Goal: Information Seeking & Learning: Compare options

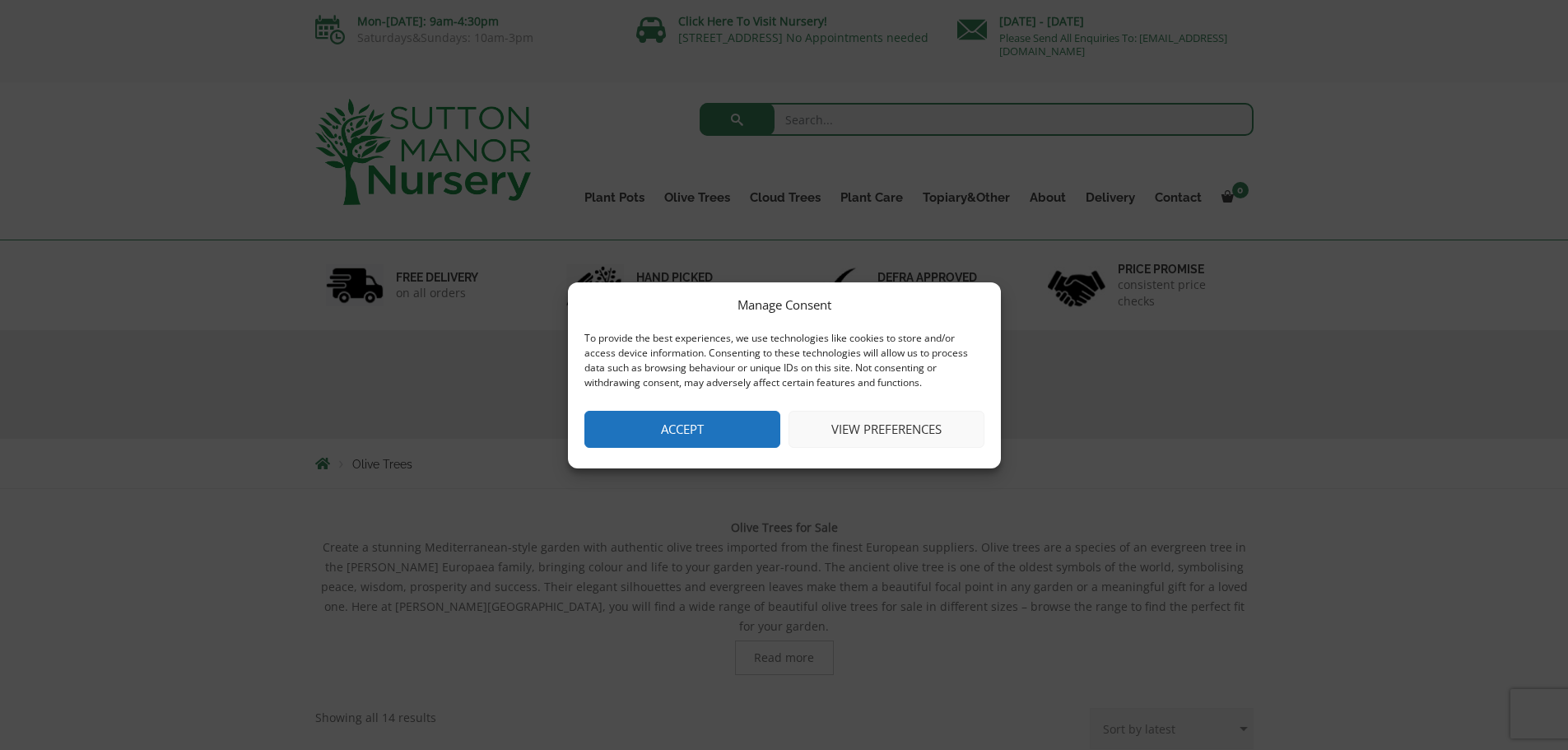
click at [671, 416] on button "Accept" at bounding box center [681, 430] width 196 height 37
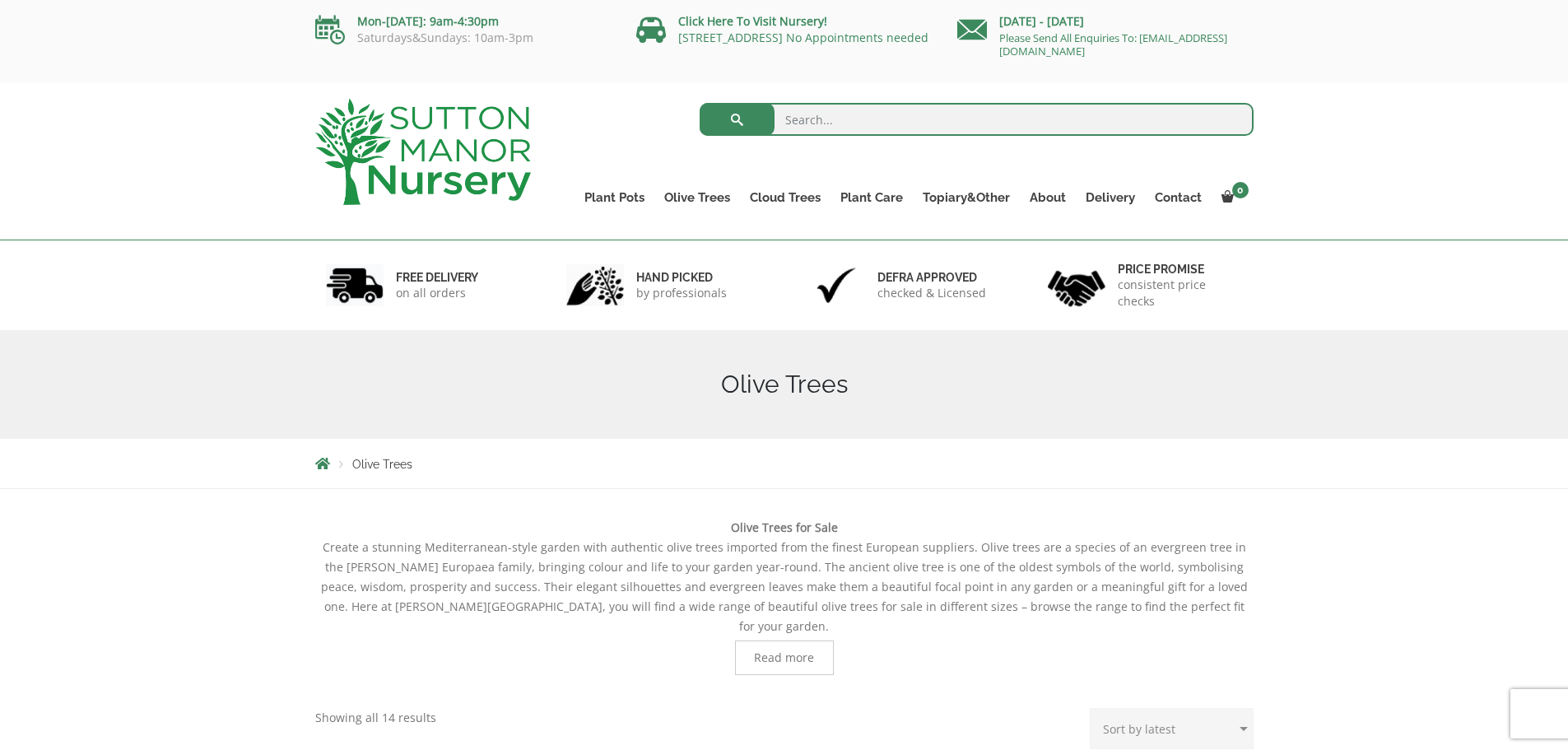
click at [0, 0] on link "Gnarled Olive Trees" at bounding box center [0, 0] width 0 height 0
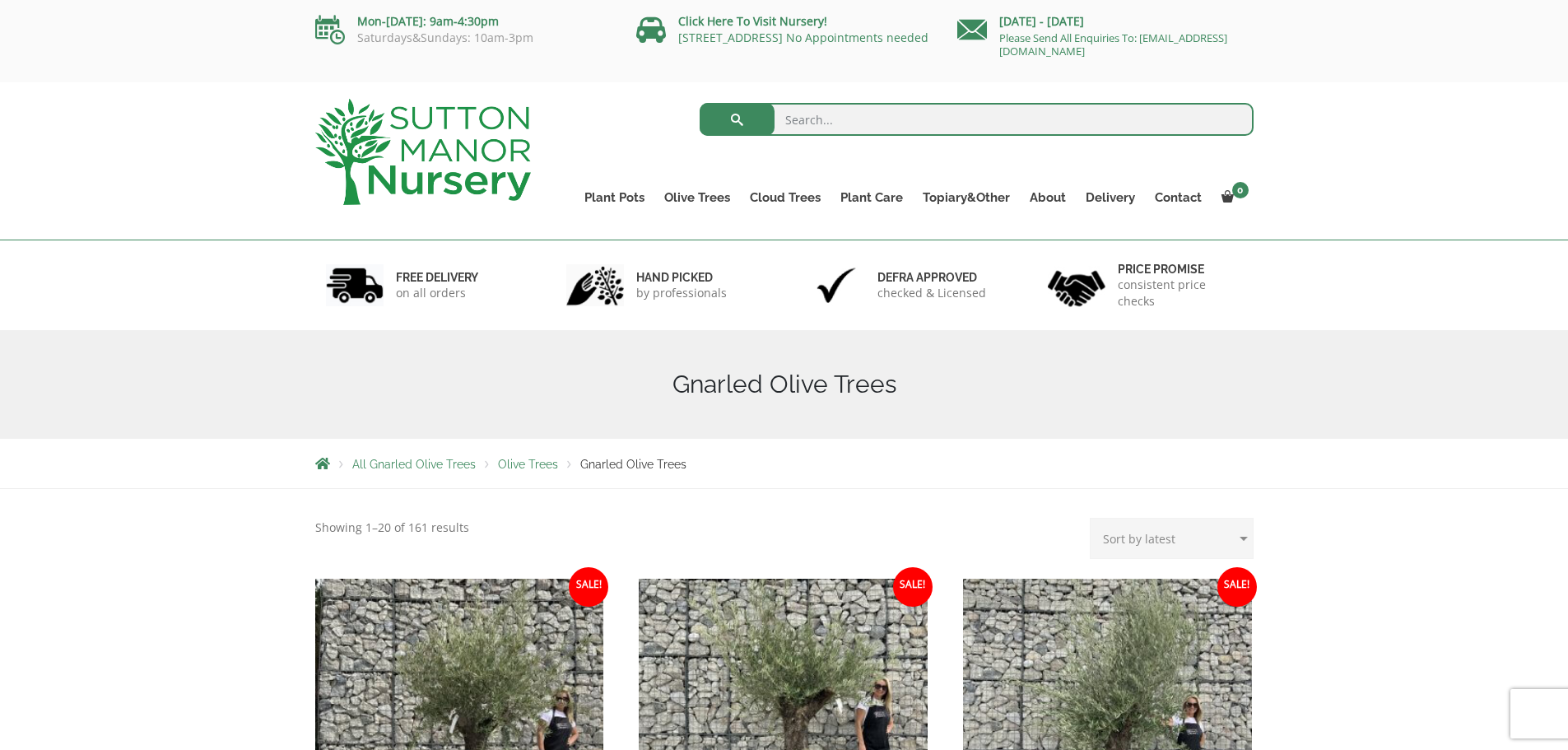
click at [0, 0] on link "Gnarled Plateau Olive Tree XL" at bounding box center [0, 0] width 0 height 0
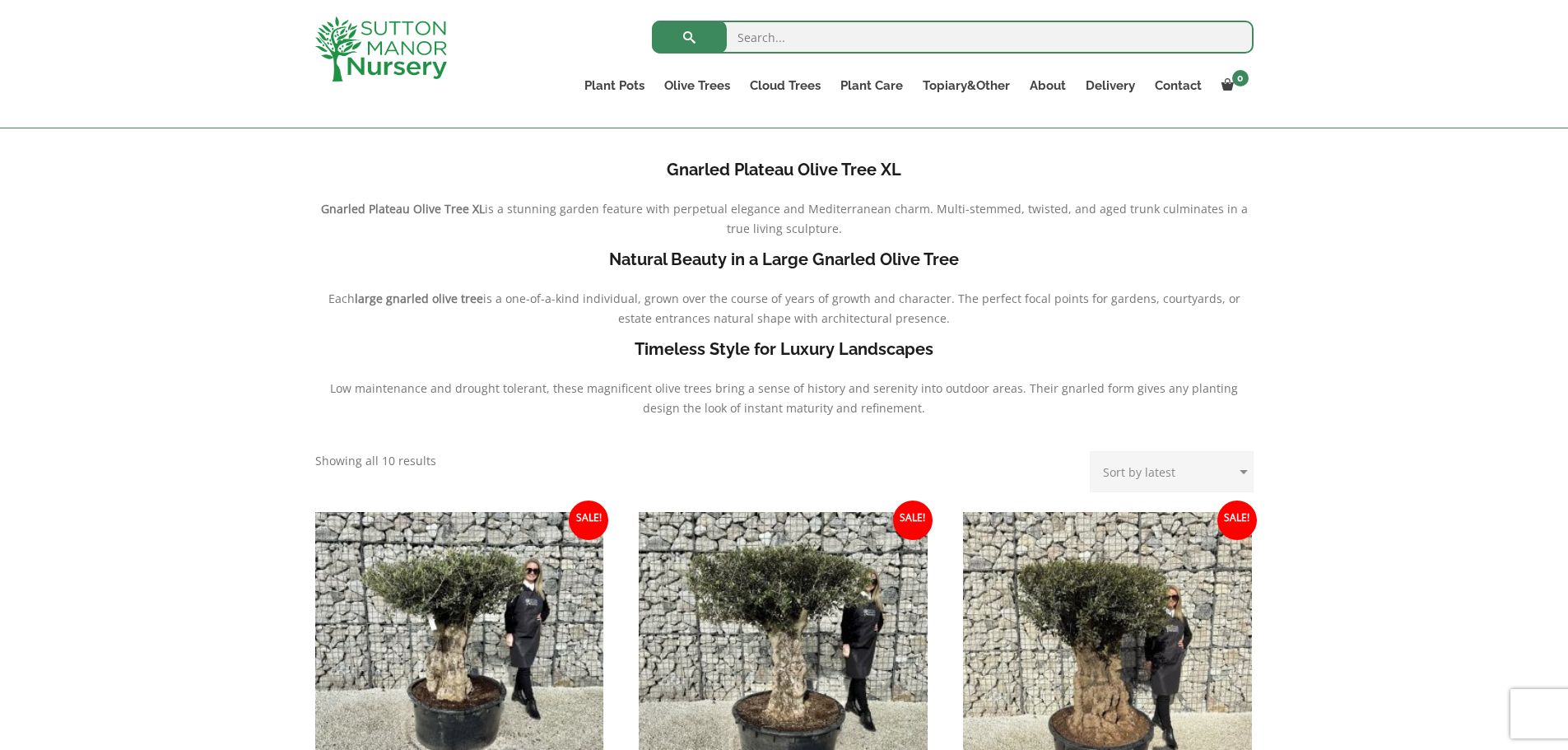
scroll to position [330, 0]
click at [0, 0] on link "Ilex Crenata Cloud Trees" at bounding box center [0, 0] width 0 height 0
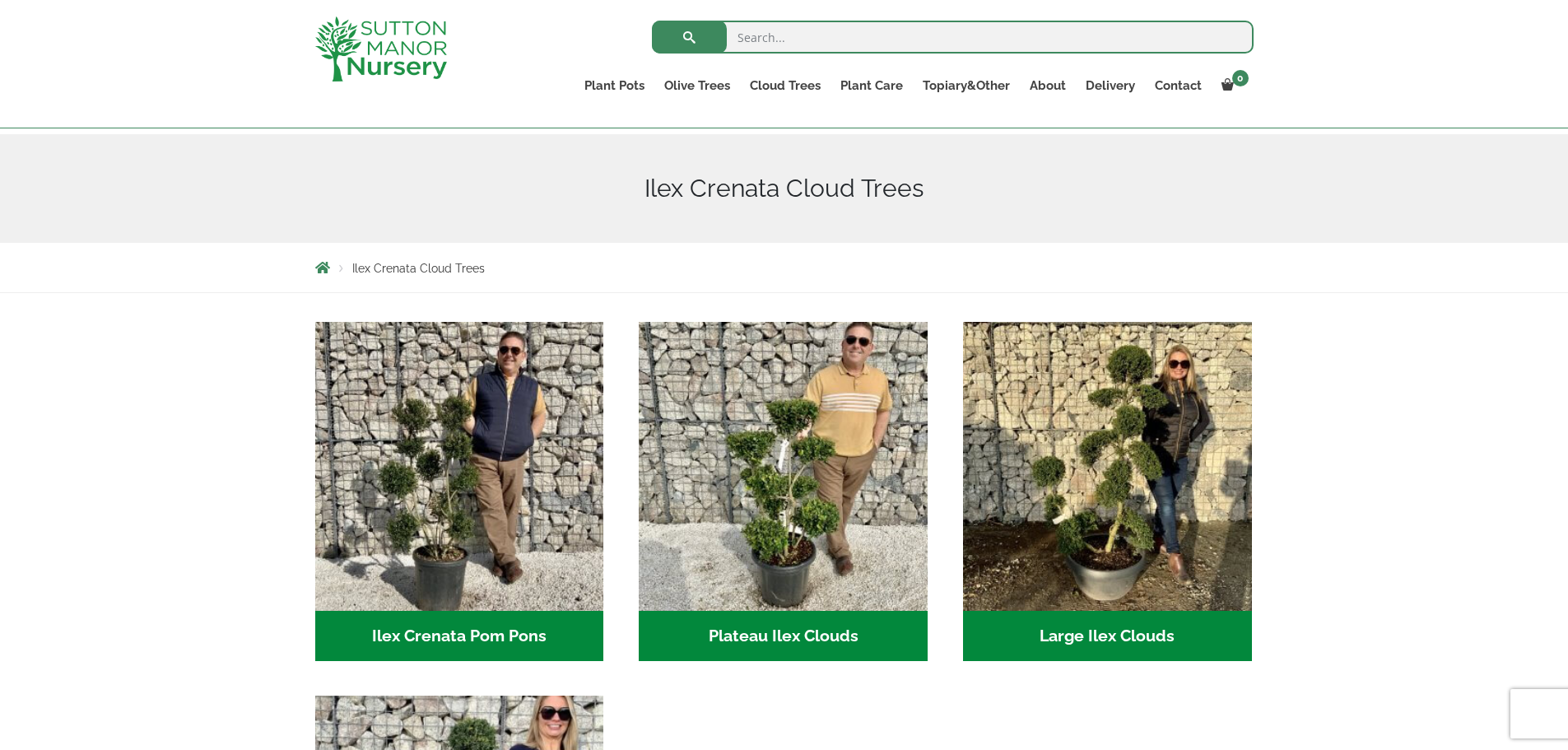
scroll to position [82, 0]
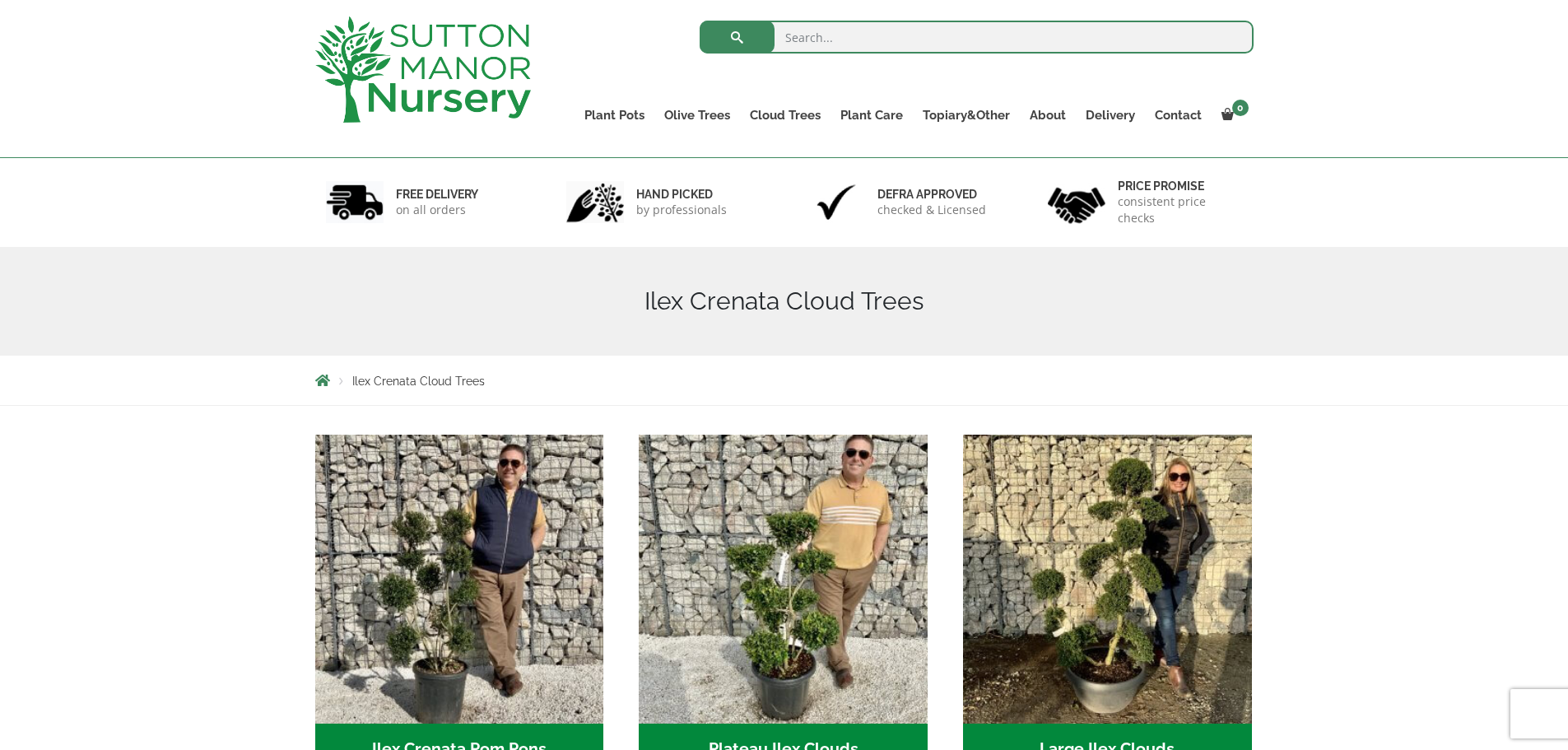
click at [0, 0] on link "Ligustrum Pom Poms" at bounding box center [0, 0] width 0 height 0
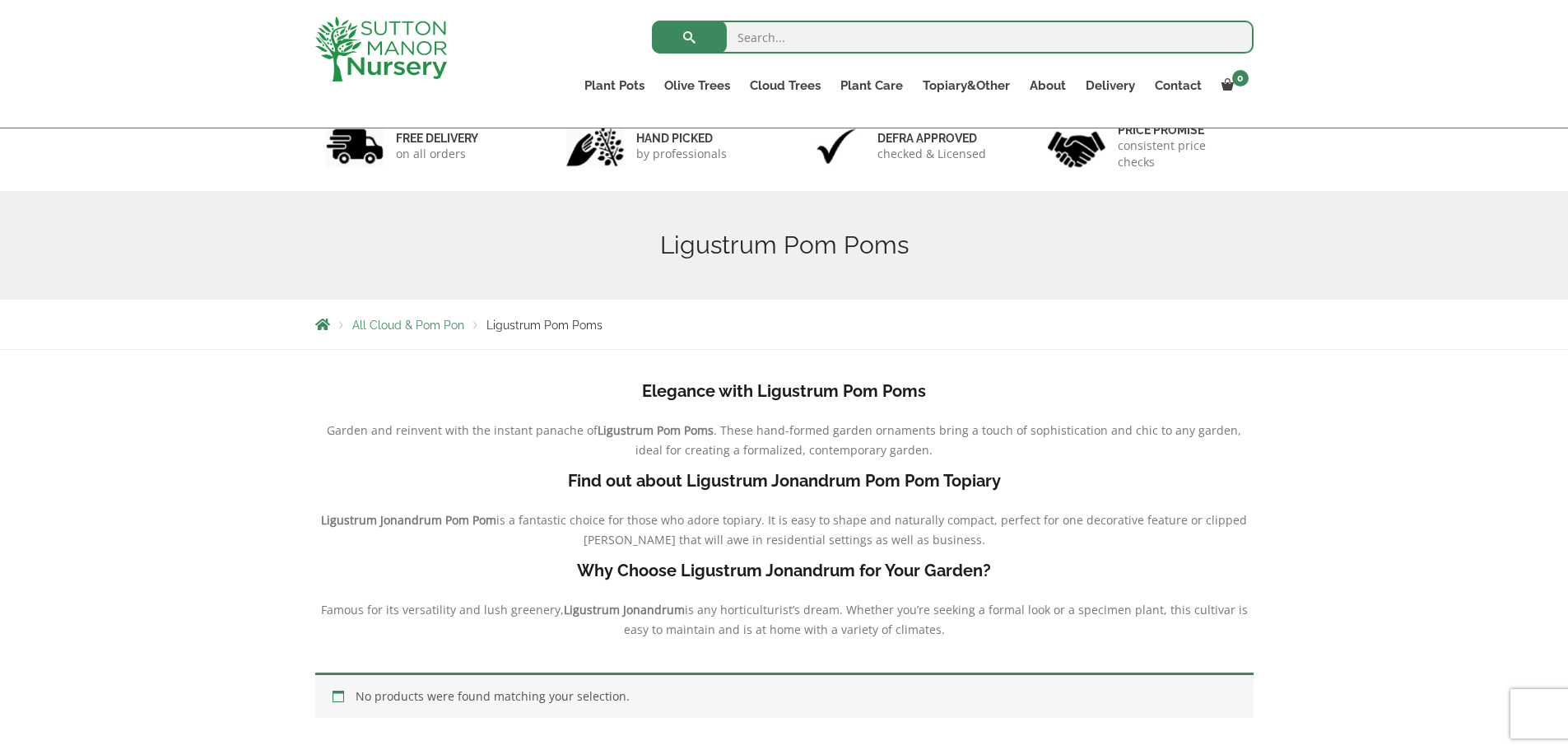
scroll to position [82, 0]
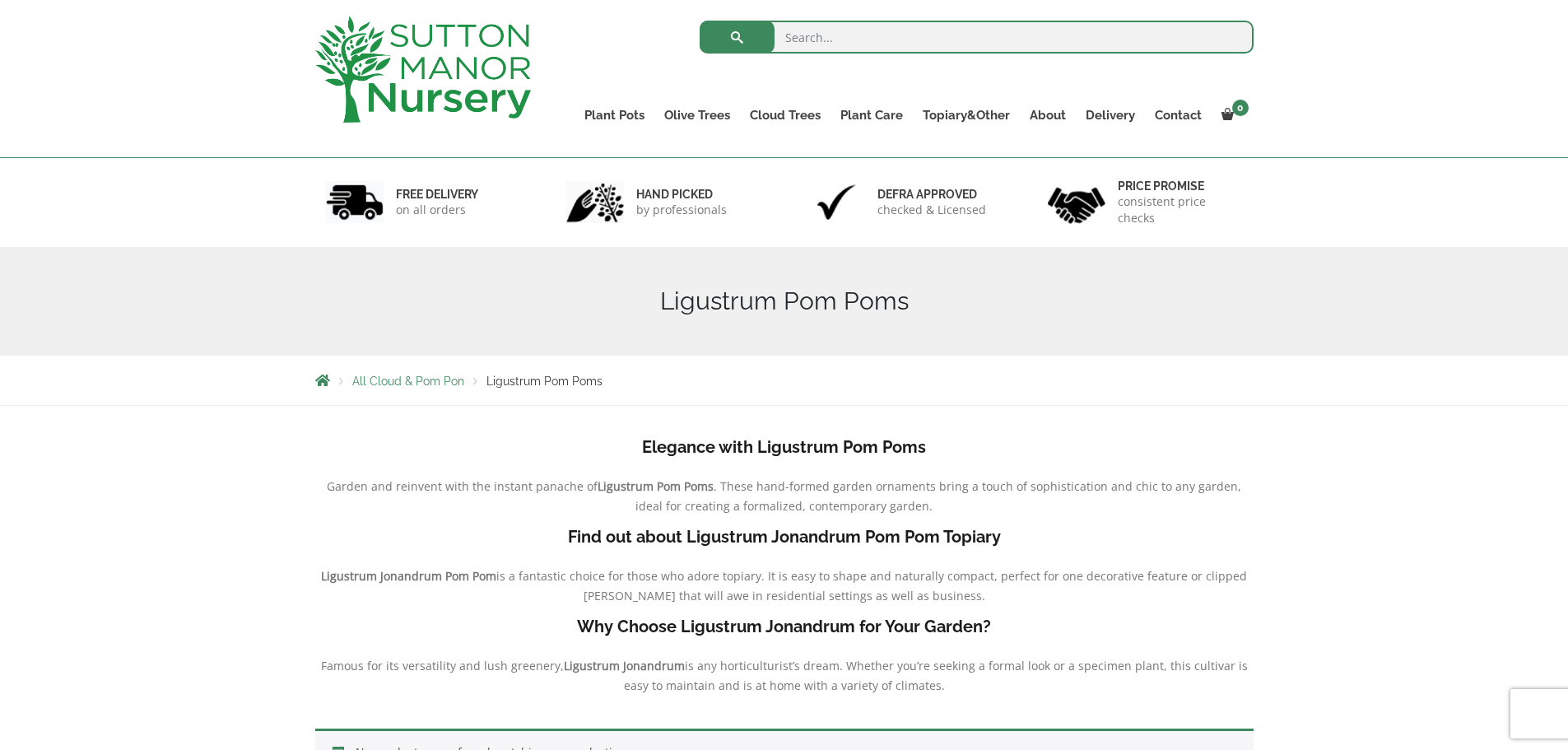
click at [0, 0] on link "Castlewellan" at bounding box center [0, 0] width 0 height 0
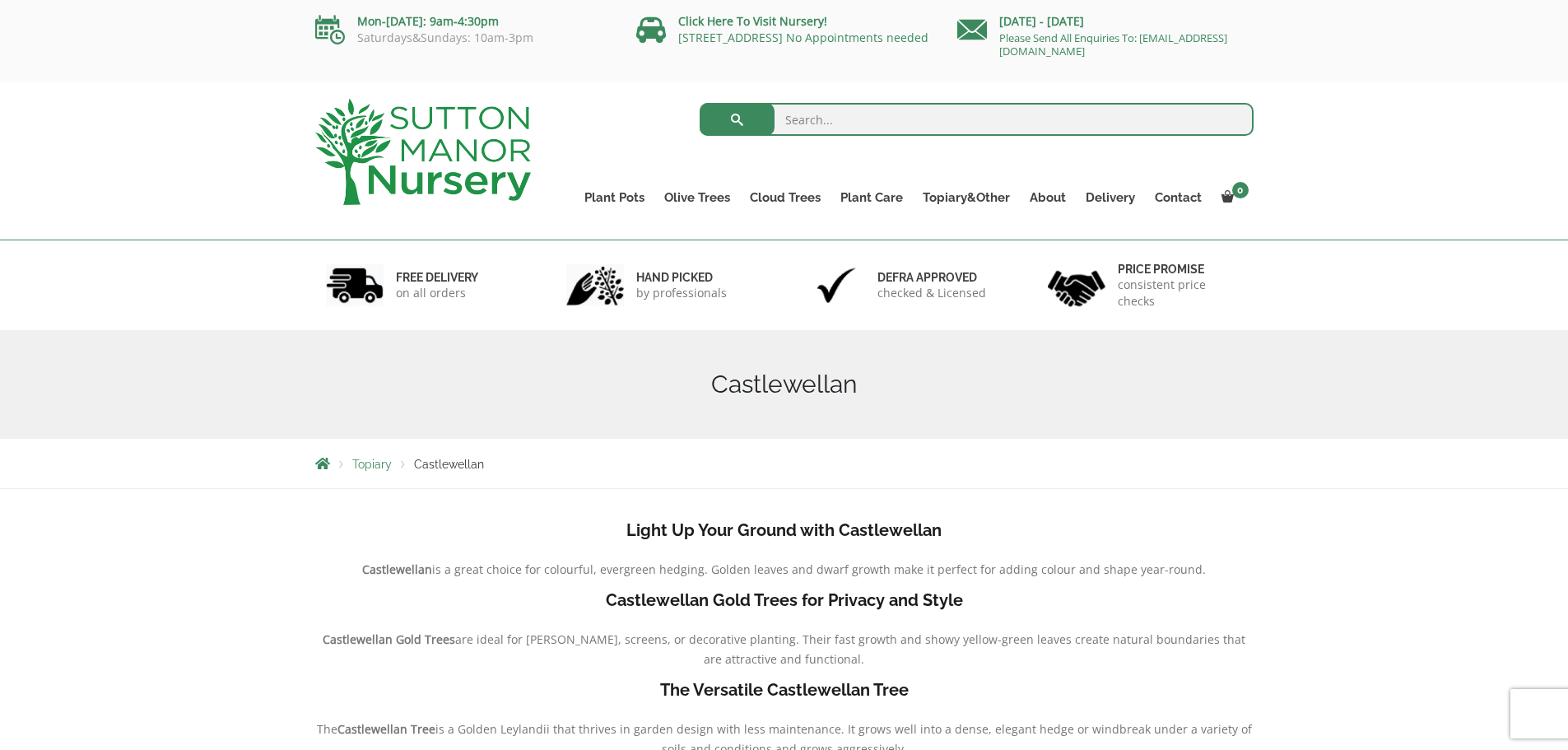
click at [0, 0] on link "Acers" at bounding box center [0, 0] width 0 height 0
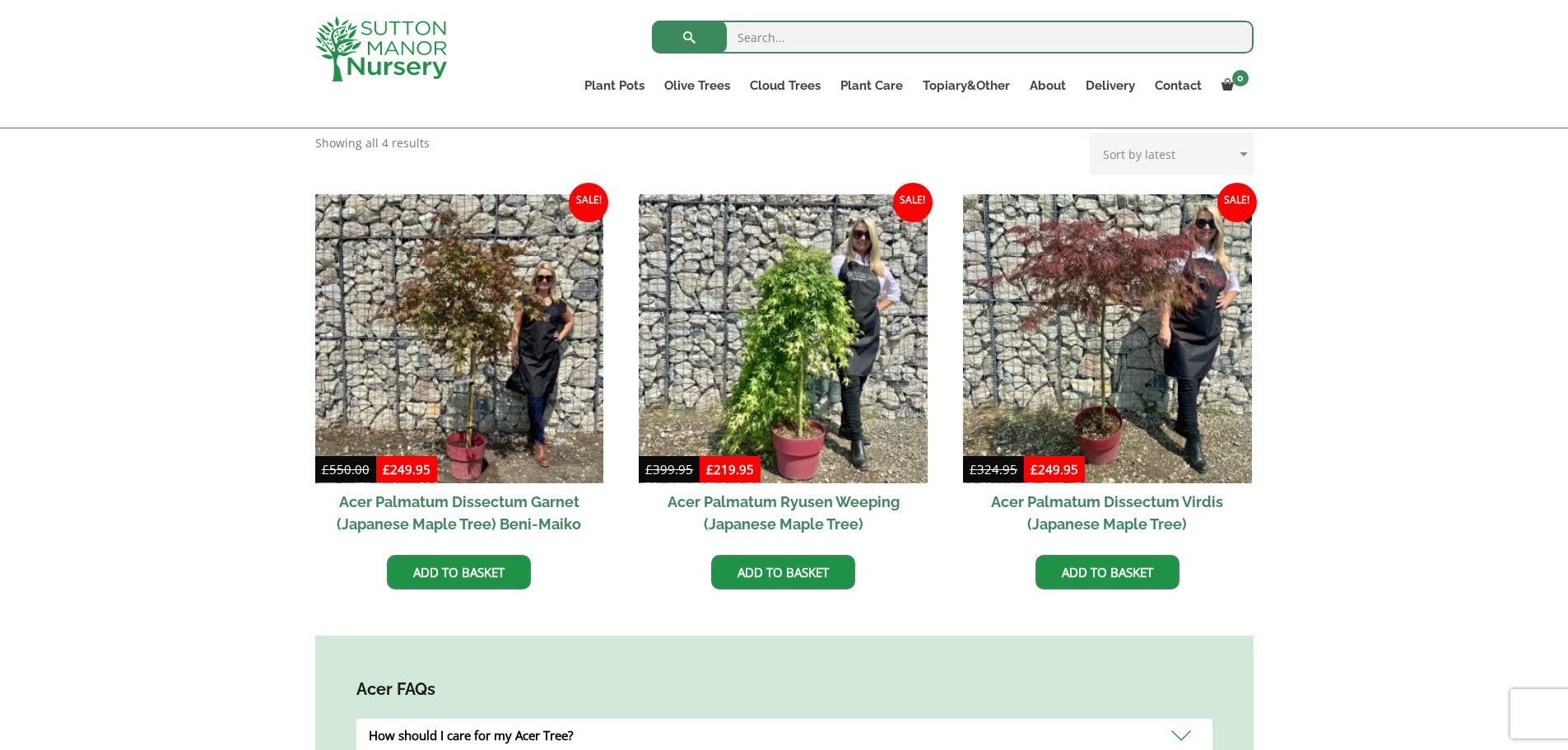
scroll to position [412, 0]
